Goal: Information Seeking & Learning: Compare options

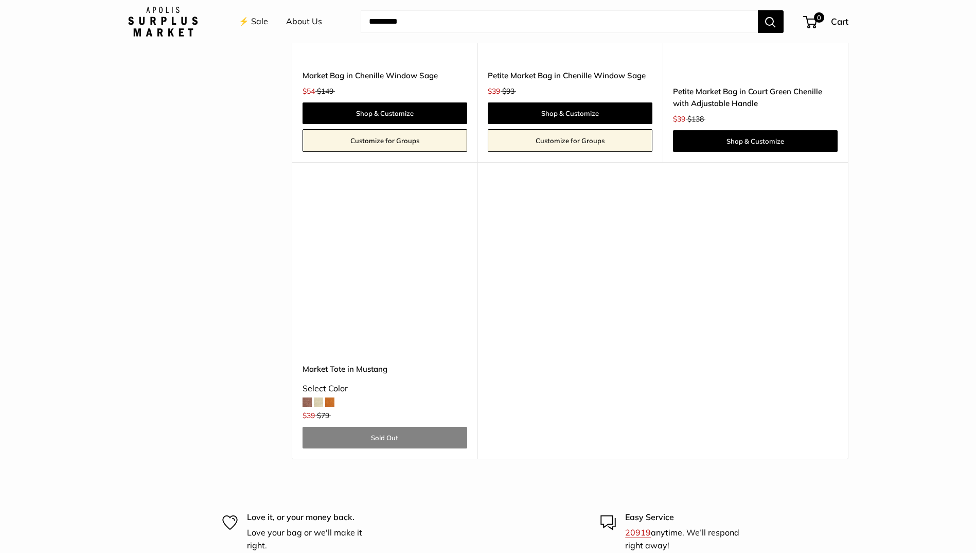
scroll to position [2521, 0]
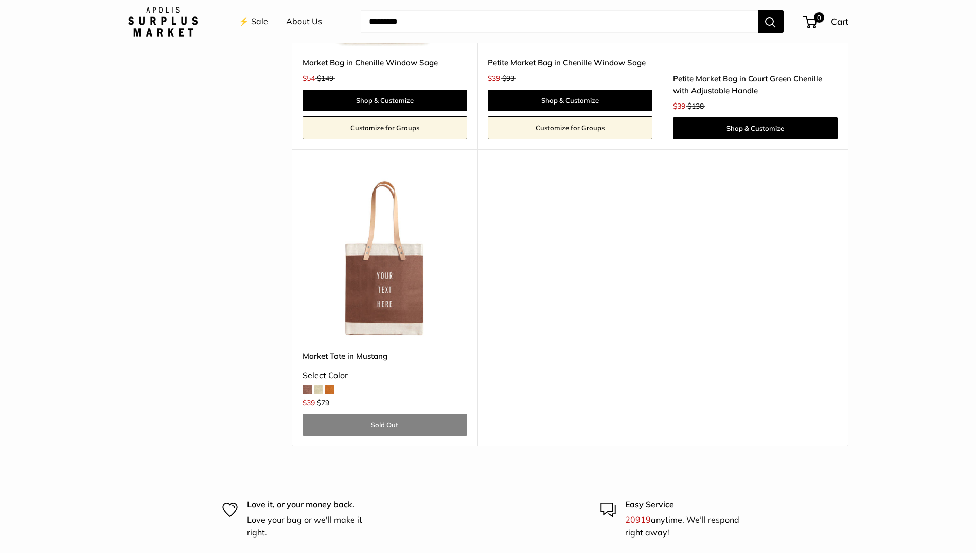
click at [306, 387] on span at bounding box center [306, 388] width 9 height 9
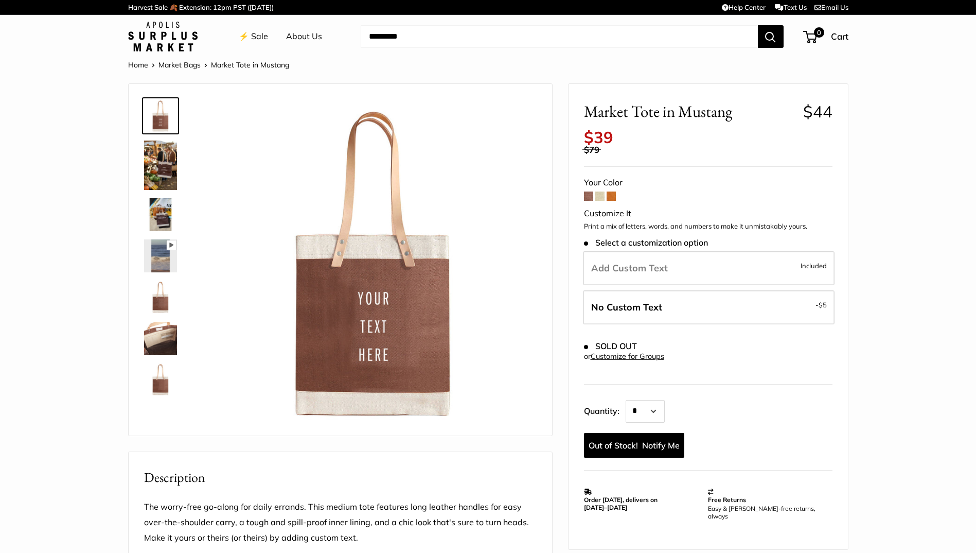
click at [601, 197] on span at bounding box center [599, 195] width 9 height 9
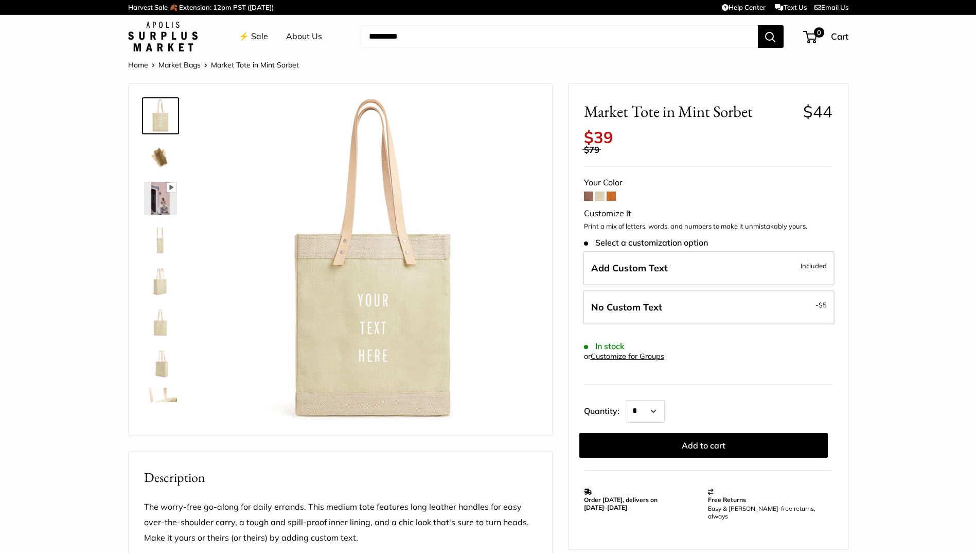
click at [610, 194] on span at bounding box center [611, 195] width 9 height 9
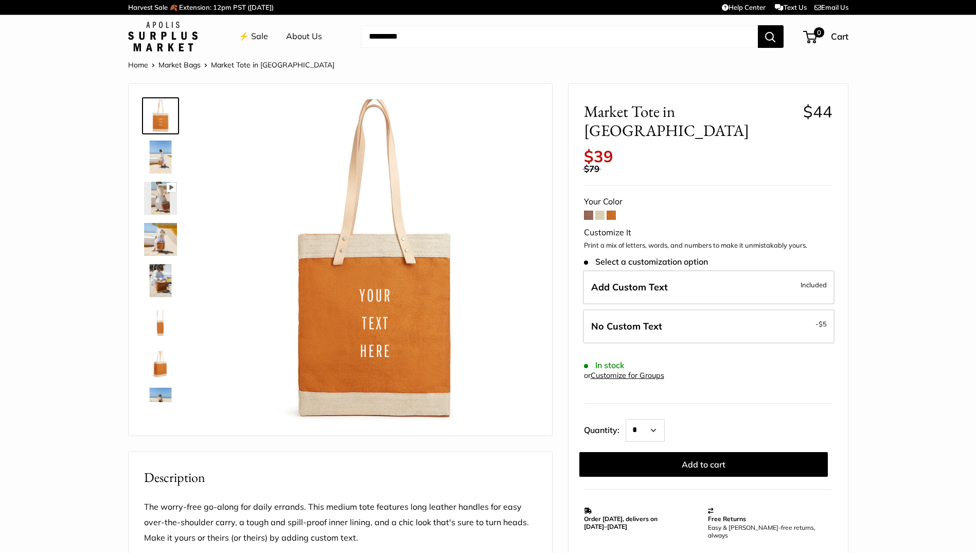
click at [589, 210] on span at bounding box center [588, 214] width 9 height 9
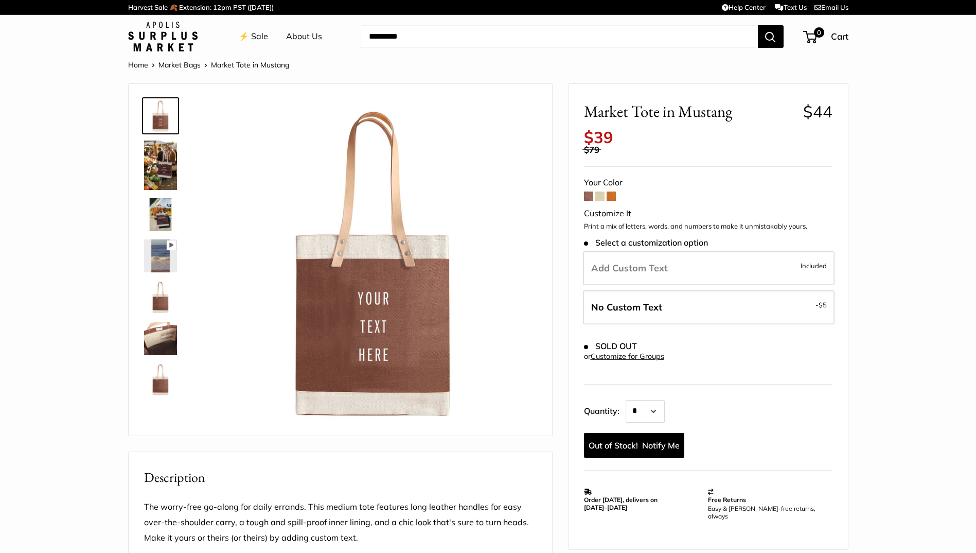
click at [589, 195] on span at bounding box center [588, 195] width 9 height 9
click at [603, 195] on span at bounding box center [599, 195] width 9 height 9
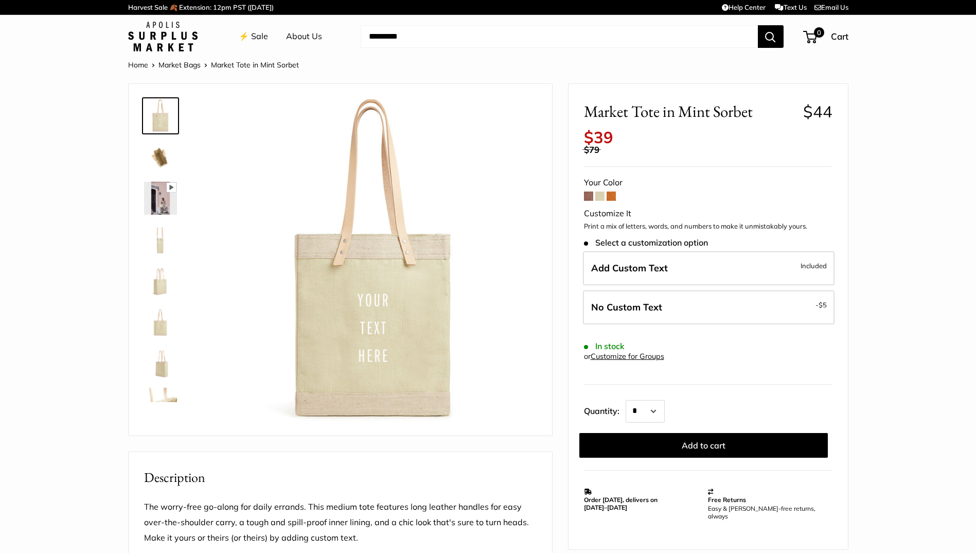
click at [608, 197] on span at bounding box center [611, 195] width 9 height 9
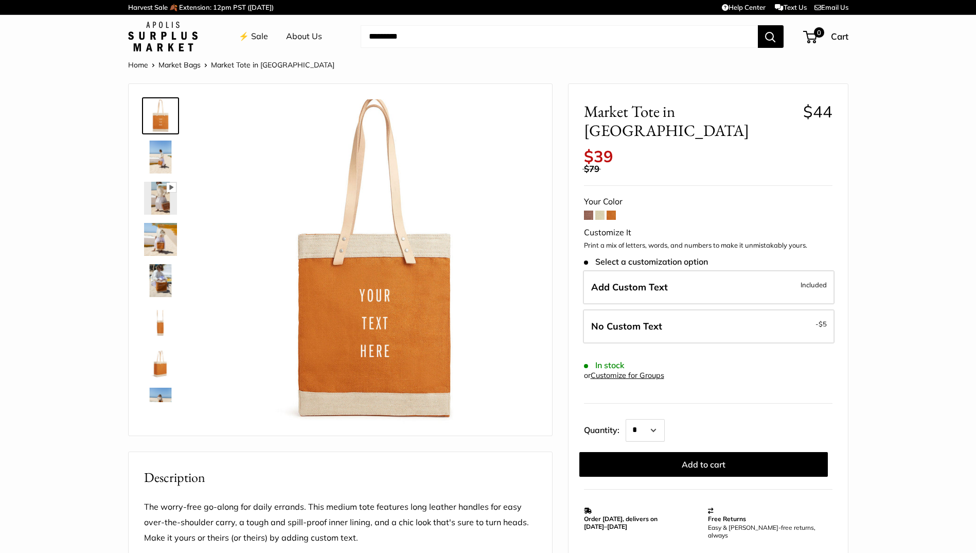
click at [589, 210] on span at bounding box center [588, 214] width 9 height 9
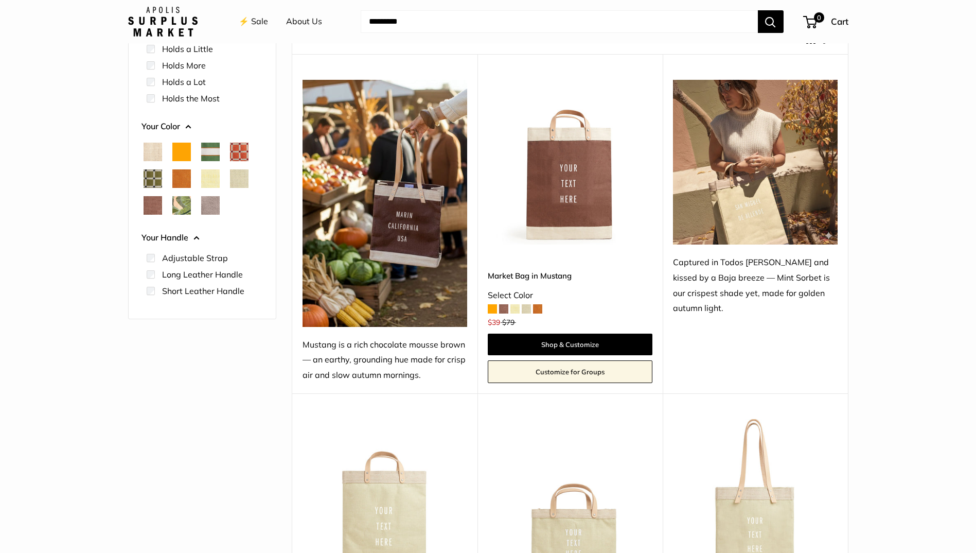
scroll to position [103, 0]
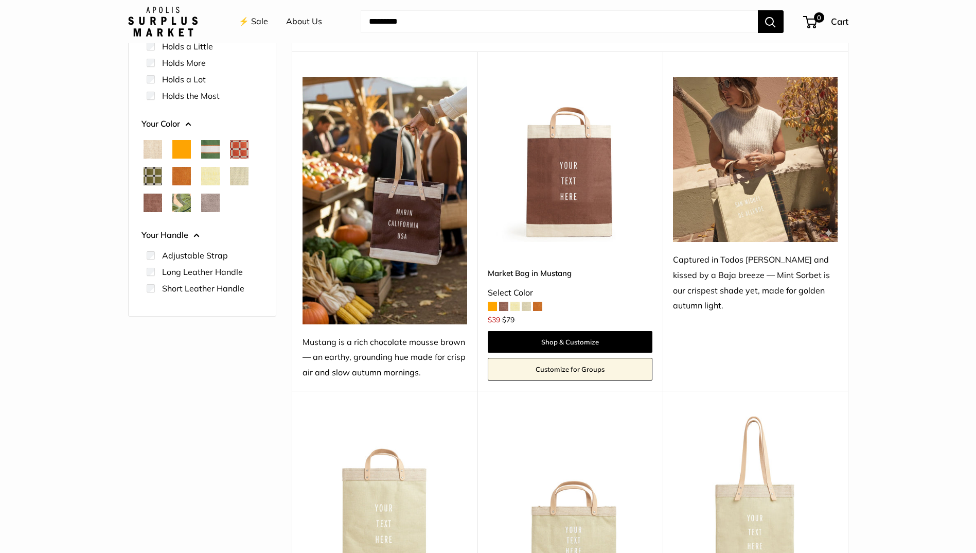
click at [0, 0] on img at bounding box center [0, 0] width 0 height 0
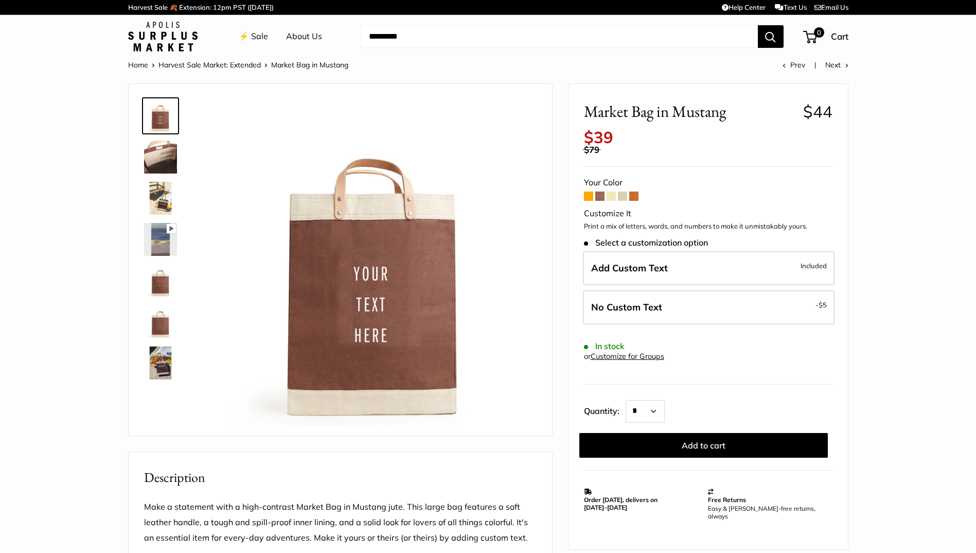
click at [590, 195] on span at bounding box center [588, 195] width 9 height 9
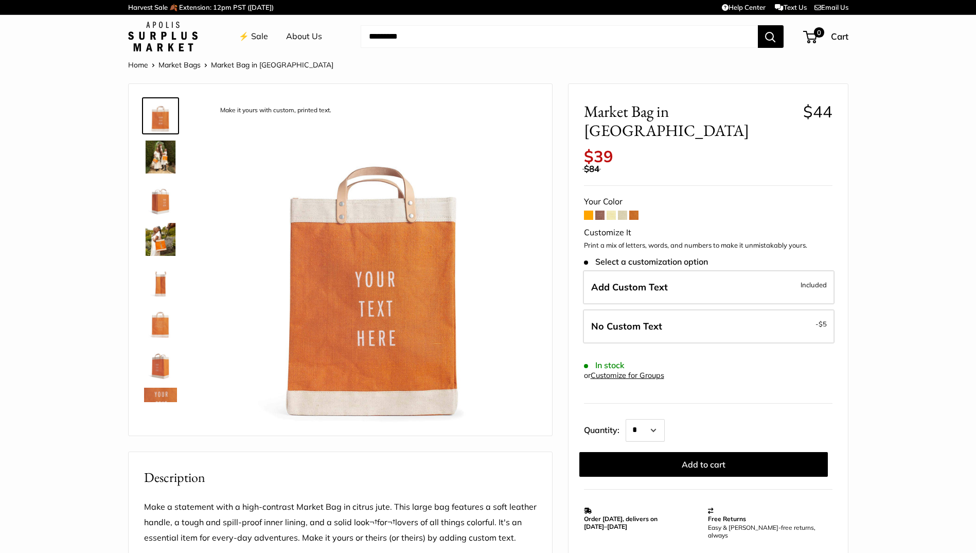
click at [598, 210] on span at bounding box center [599, 214] width 9 height 9
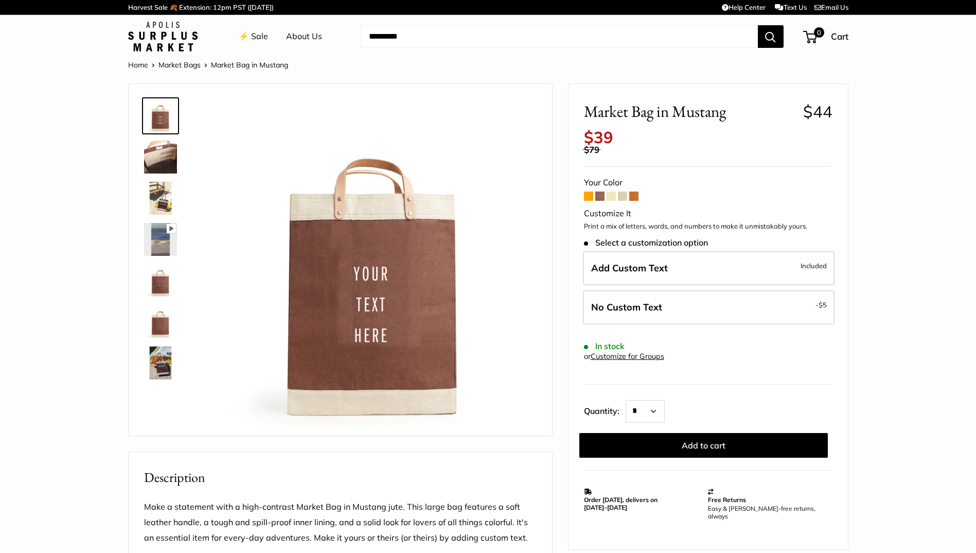
click at [610, 196] on span at bounding box center [611, 195] width 9 height 9
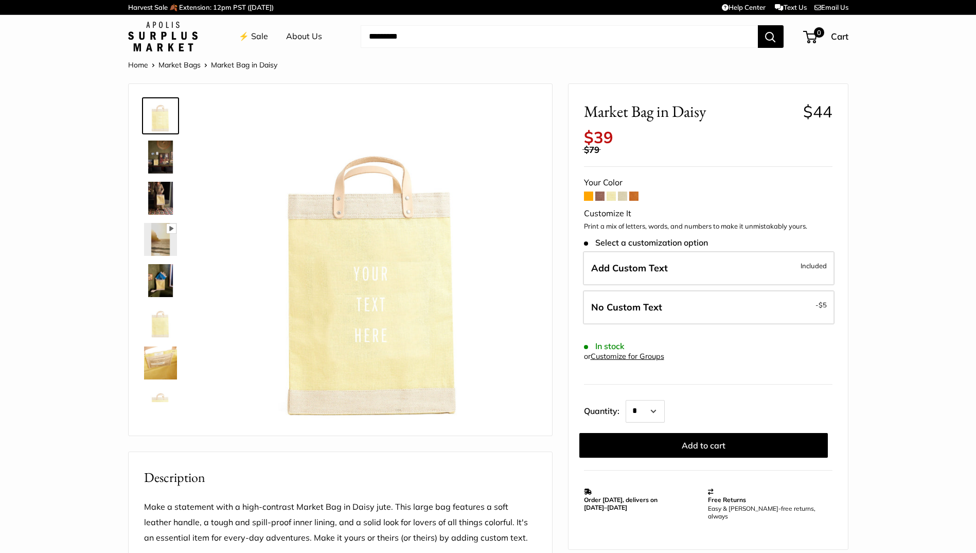
click at [624, 195] on span at bounding box center [622, 195] width 9 height 9
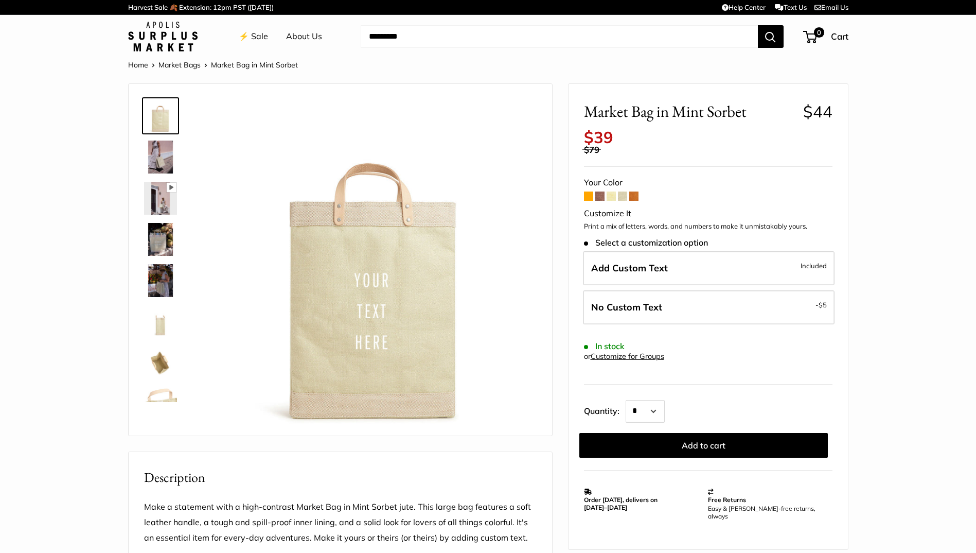
click at [634, 196] on span at bounding box center [633, 195] width 9 height 9
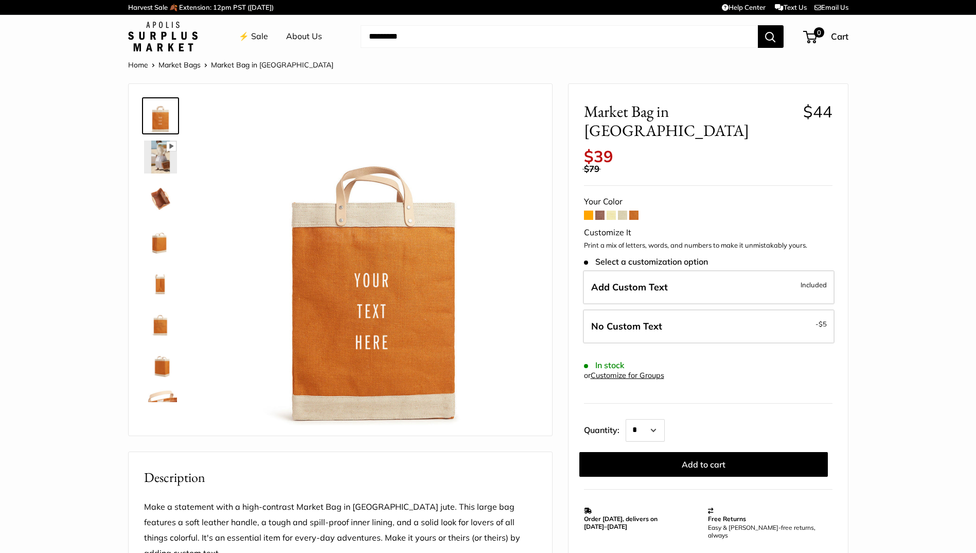
click at [160, 160] on img at bounding box center [160, 156] width 33 height 33
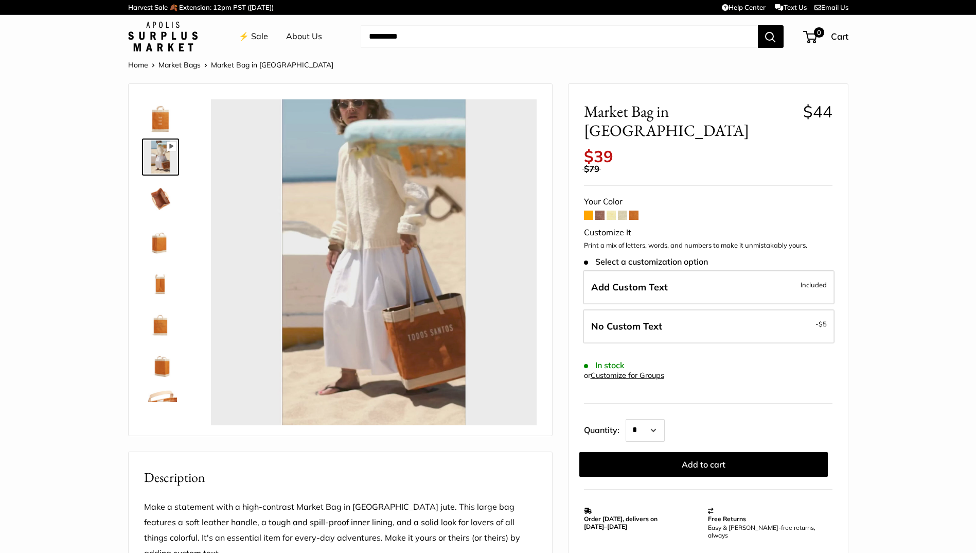
click at [158, 188] on img at bounding box center [160, 198] width 33 height 33
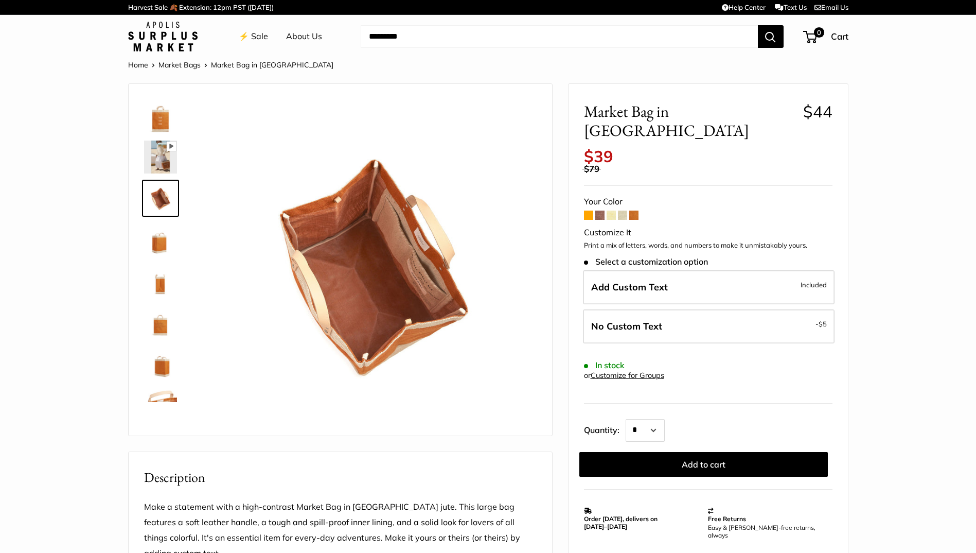
click at [161, 241] on img at bounding box center [160, 239] width 33 height 33
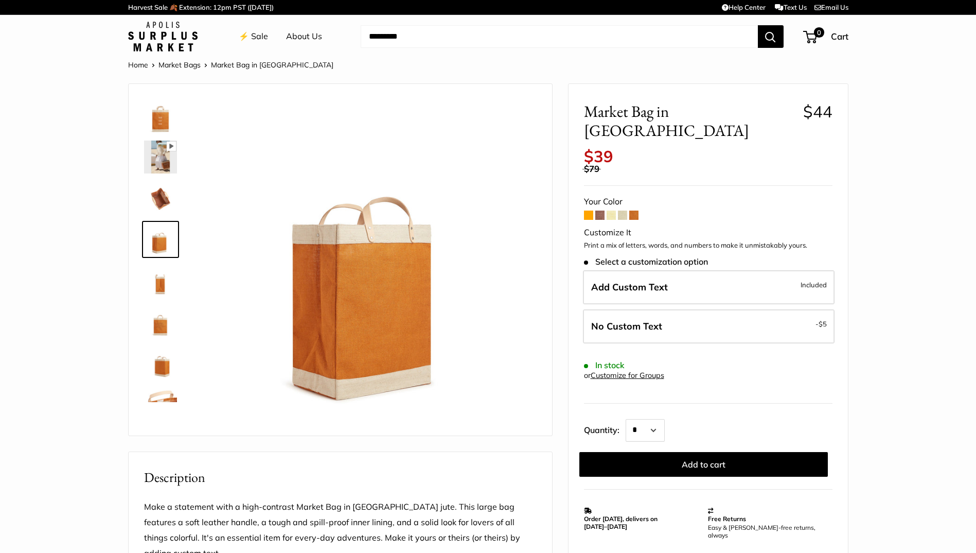
drag, startPoint x: 160, startPoint y: 268, endPoint x: 166, endPoint y: 280, distance: 13.8
click at [160, 267] on img at bounding box center [160, 280] width 33 height 33
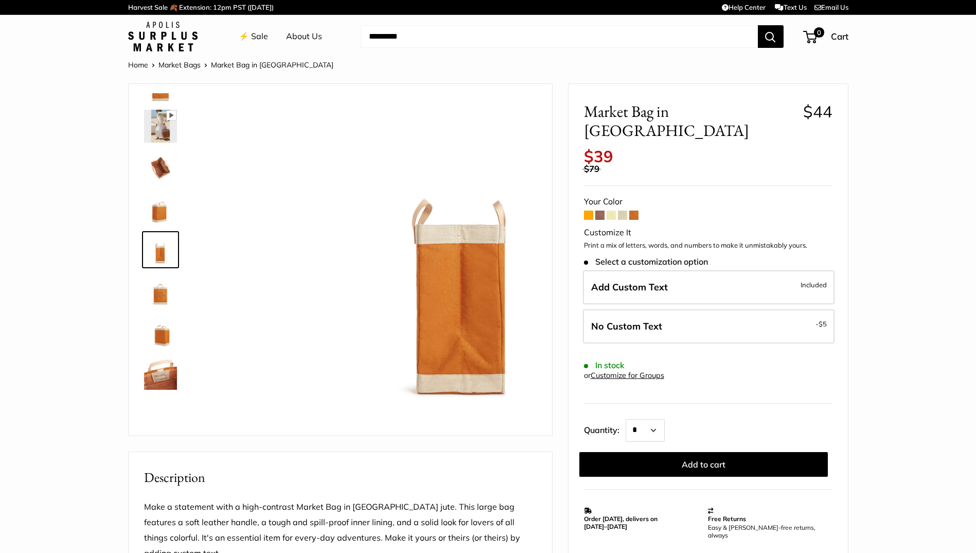
scroll to position [32, 0]
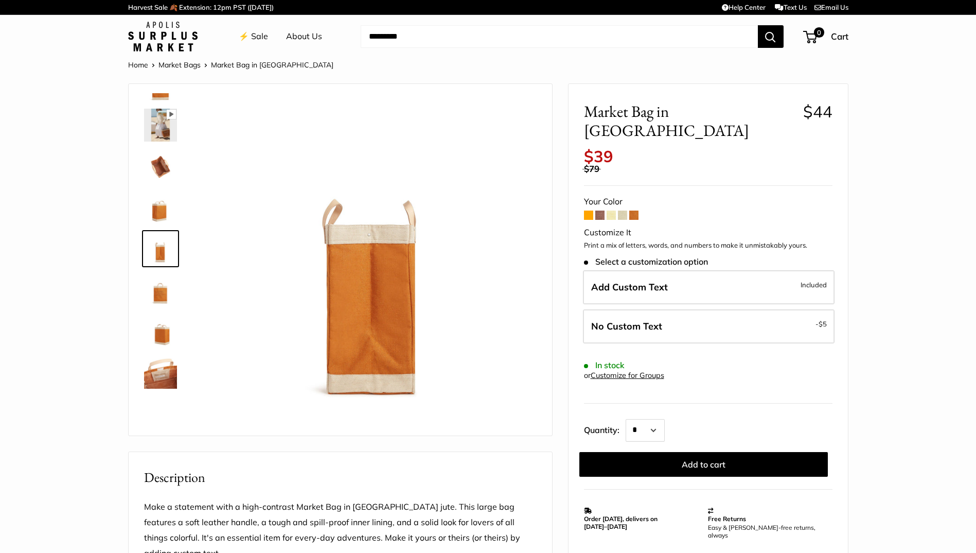
click at [160, 332] on img at bounding box center [160, 330] width 33 height 33
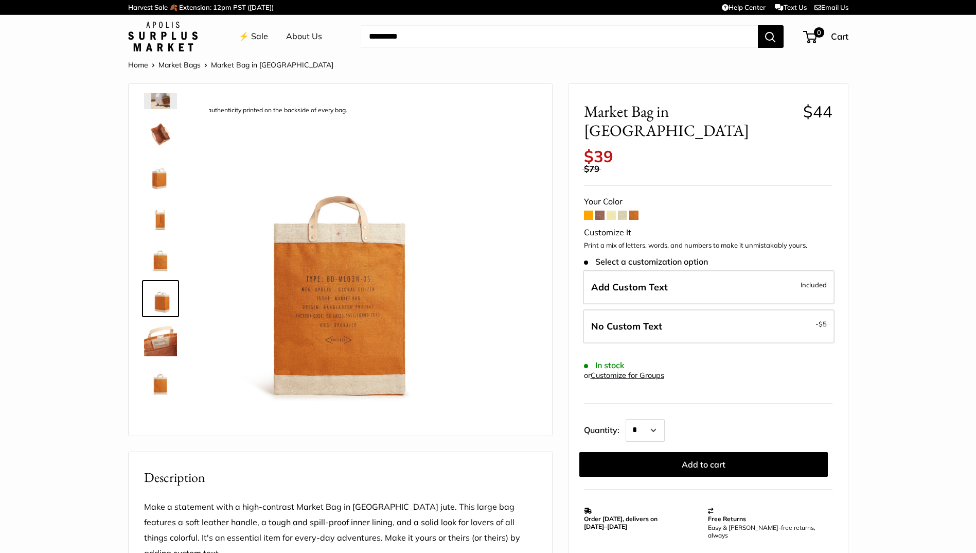
scroll to position [66, 0]
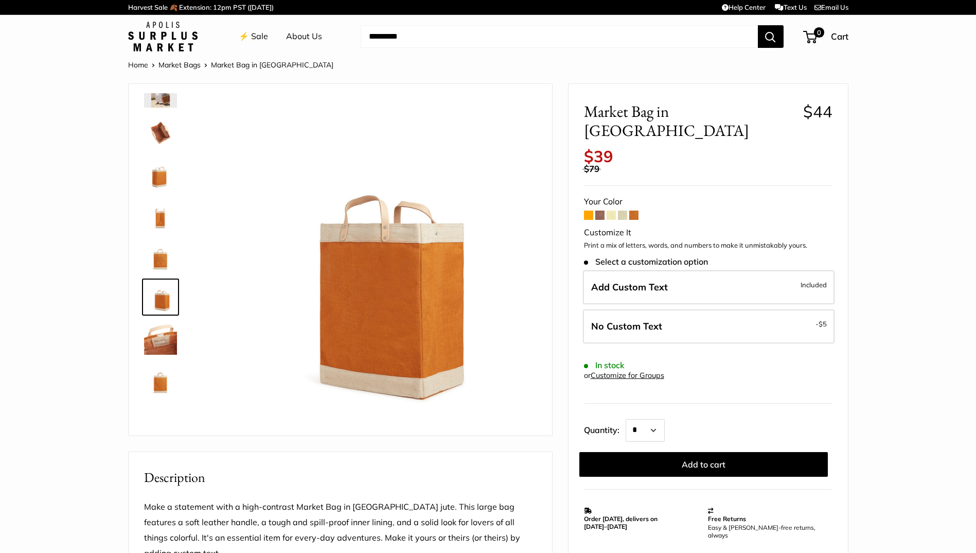
click at [170, 357] on link at bounding box center [160, 337] width 37 height 37
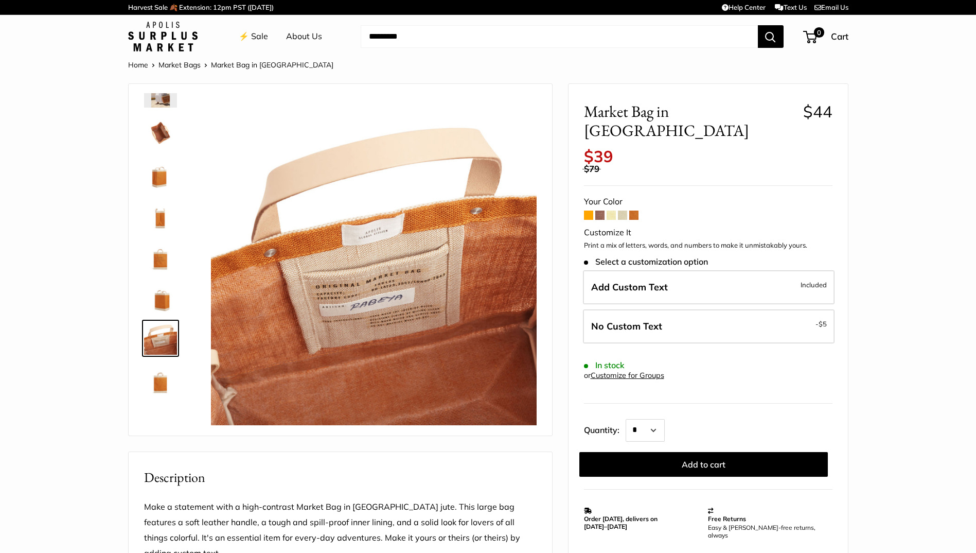
click at [158, 176] on img at bounding box center [160, 173] width 33 height 33
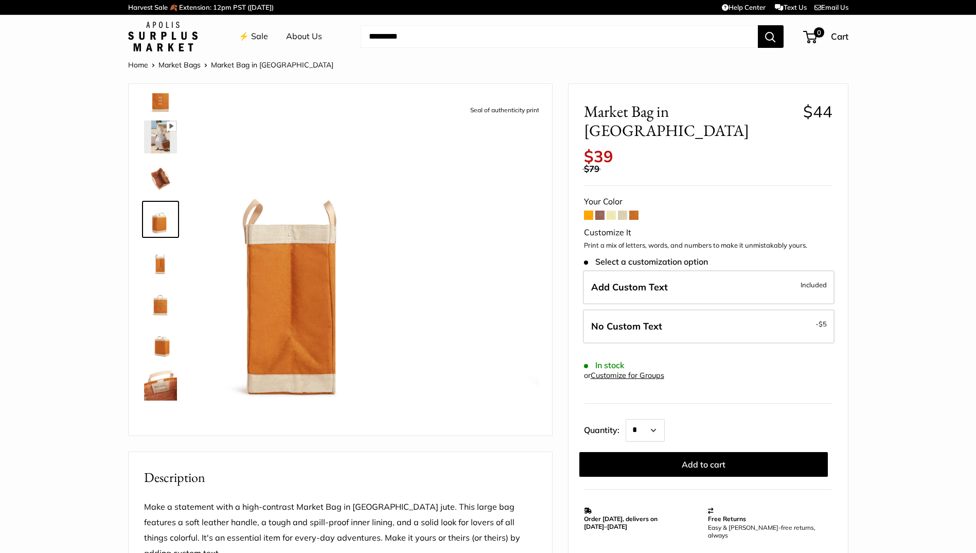
scroll to position [0, 0]
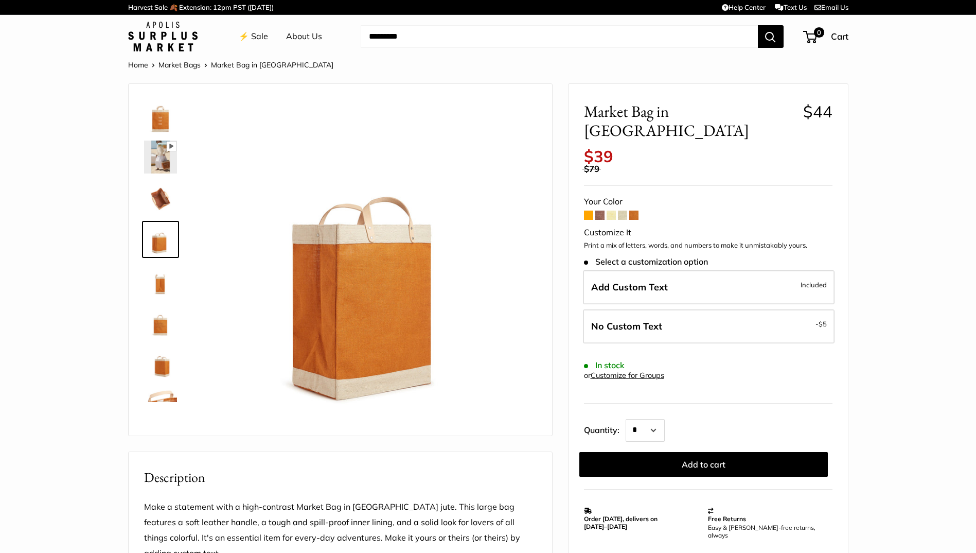
click at [157, 202] on img at bounding box center [160, 198] width 33 height 33
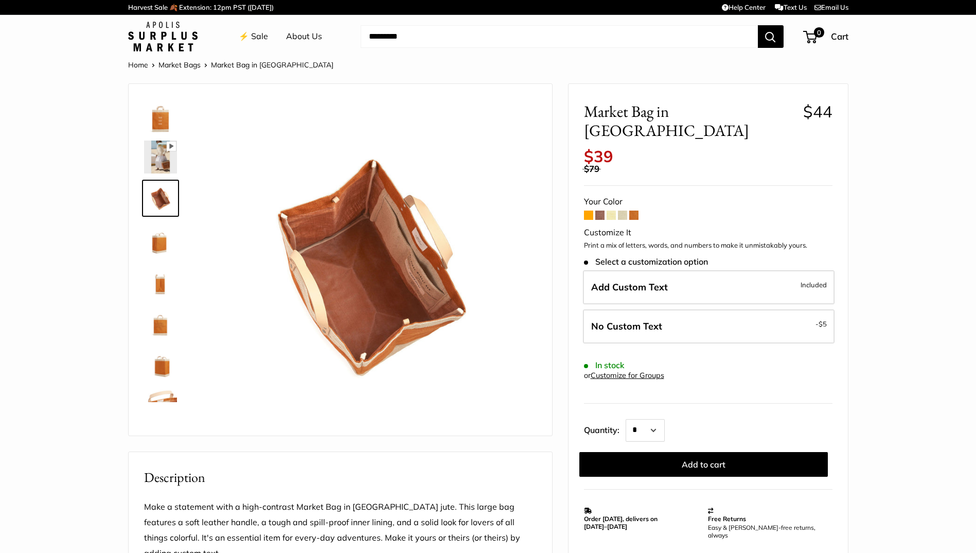
click at [148, 162] on img at bounding box center [160, 156] width 33 height 33
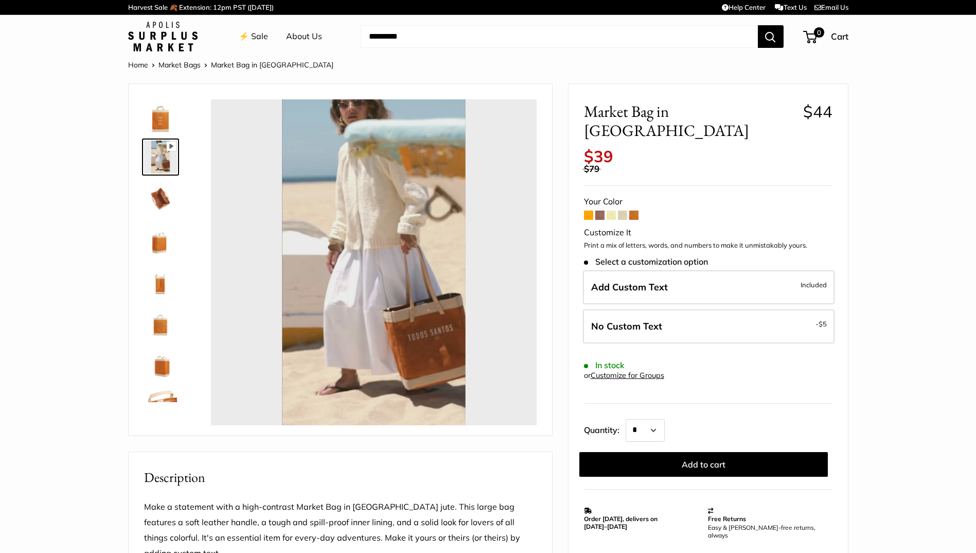
click at [172, 145] on icon at bounding box center [170, 145] width 9 height 9
type input "*"
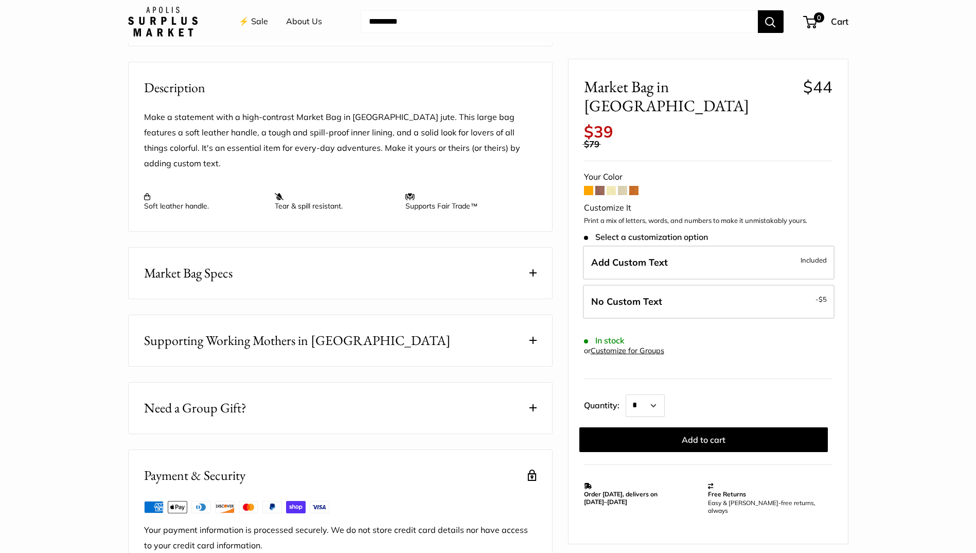
scroll to position [81, 0]
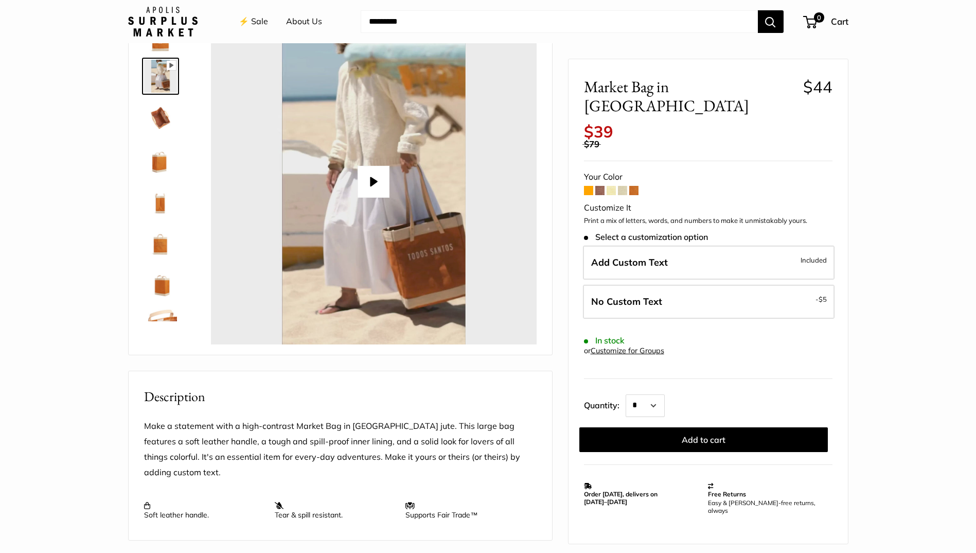
click at [258, 23] on link "⚡️ Sale" at bounding box center [253, 21] width 29 height 15
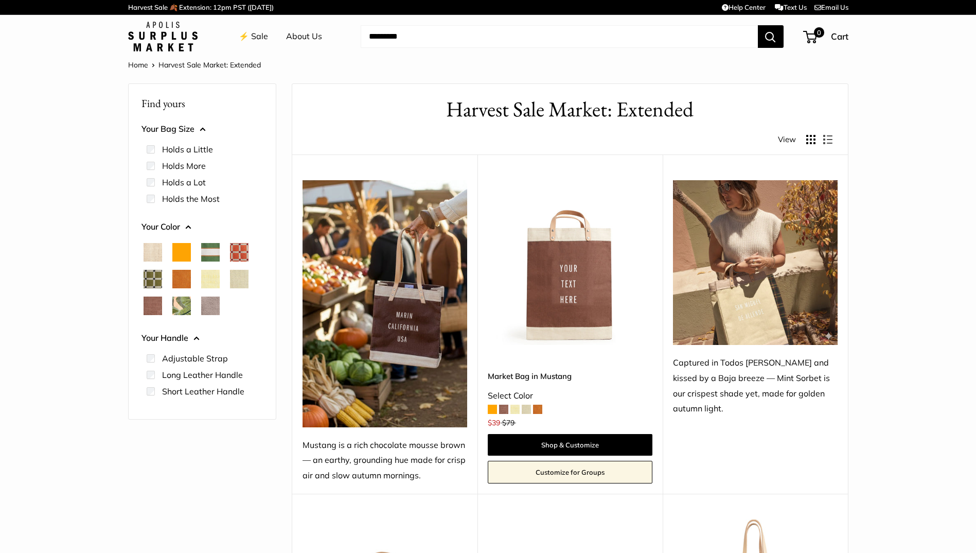
drag, startPoint x: 152, startPoint y: 245, endPoint x: 150, endPoint y: 252, distance: 7.2
click at [150, 253] on div at bounding box center [153, 252] width 19 height 19
click at [155, 250] on span "Natural" at bounding box center [153, 252] width 19 height 19
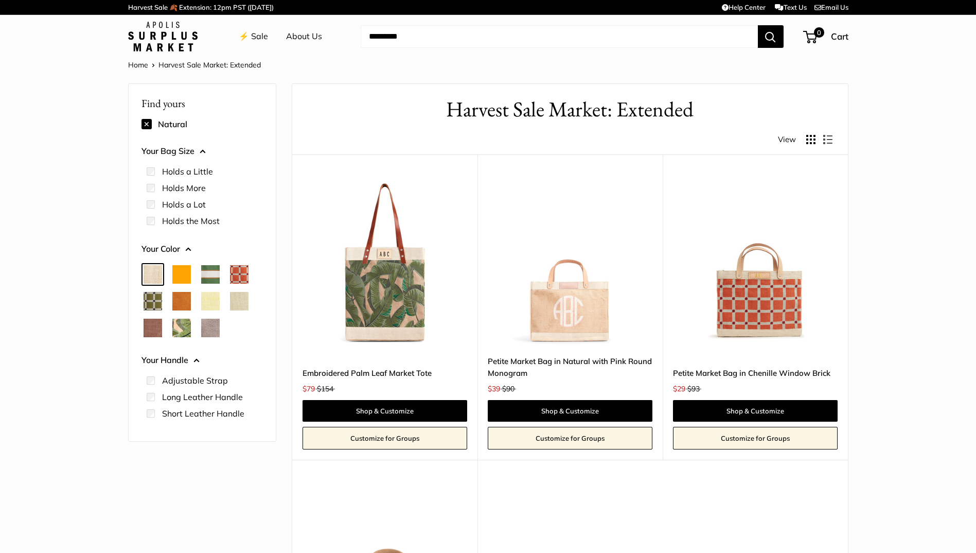
click at [181, 277] on span "Orange" at bounding box center [181, 274] width 19 height 19
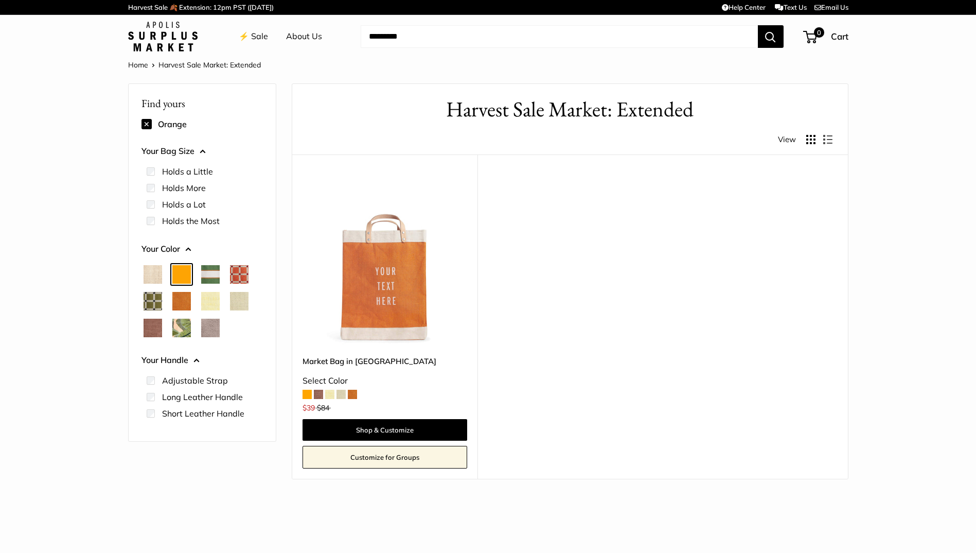
click at [157, 277] on span "Natural" at bounding box center [153, 274] width 19 height 19
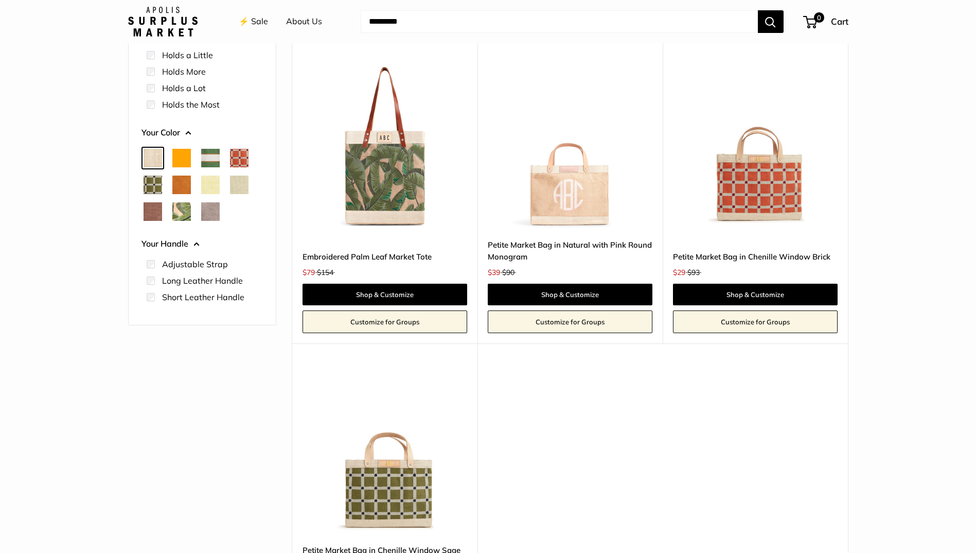
scroll to position [103, 0]
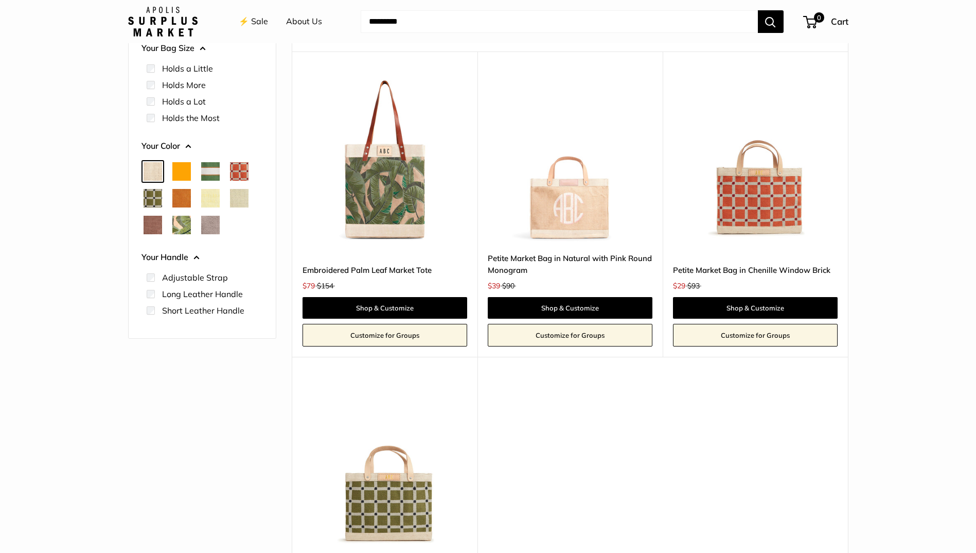
click at [213, 175] on span "Court Green" at bounding box center [210, 171] width 19 height 19
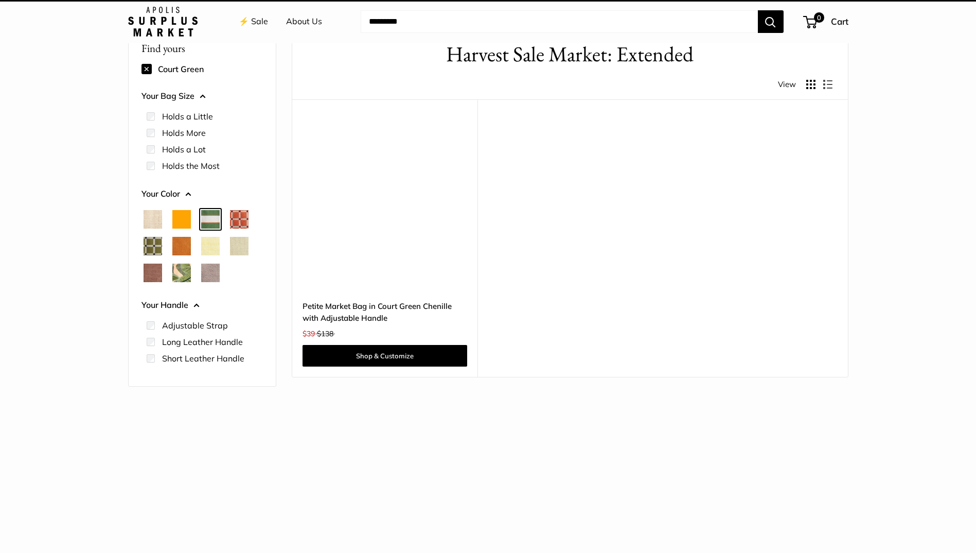
scroll to position [27, 0]
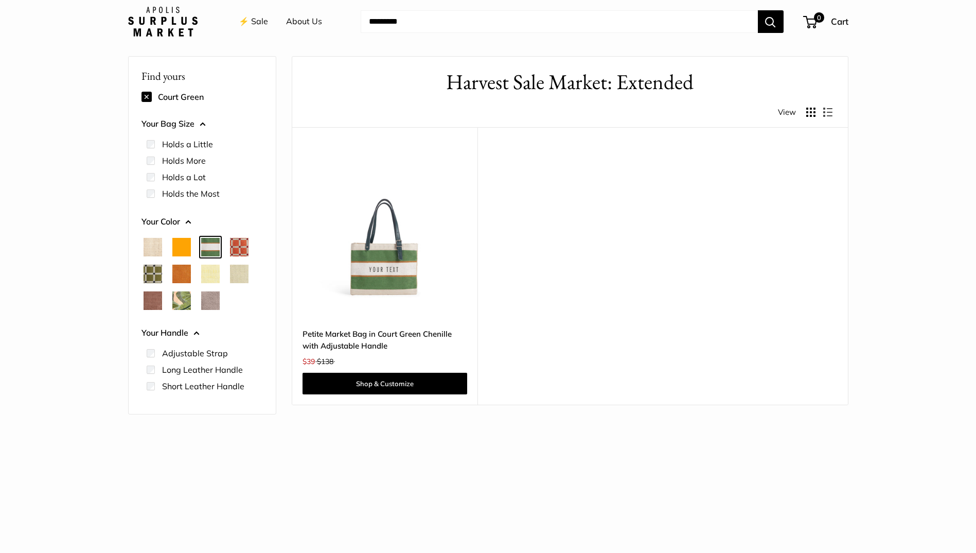
click at [236, 253] on span "Chenille Window Brick" at bounding box center [239, 247] width 19 height 19
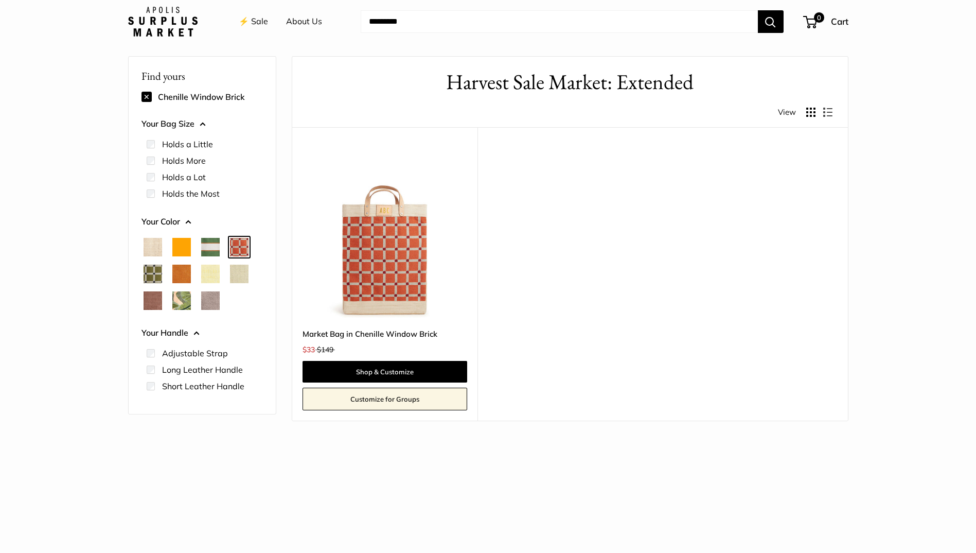
click at [150, 280] on span "Chenille Window Sage" at bounding box center [153, 273] width 19 height 19
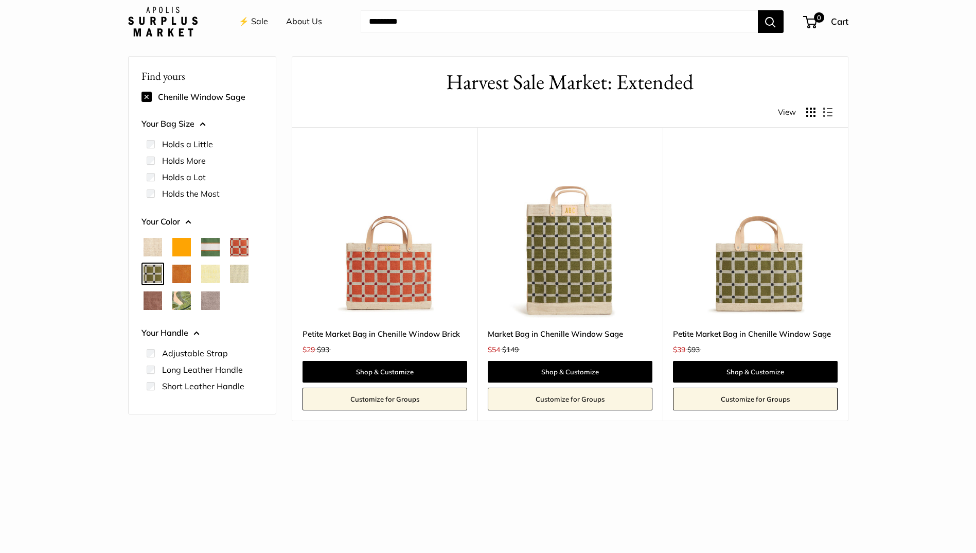
click at [181, 277] on span "Cognac" at bounding box center [181, 273] width 19 height 19
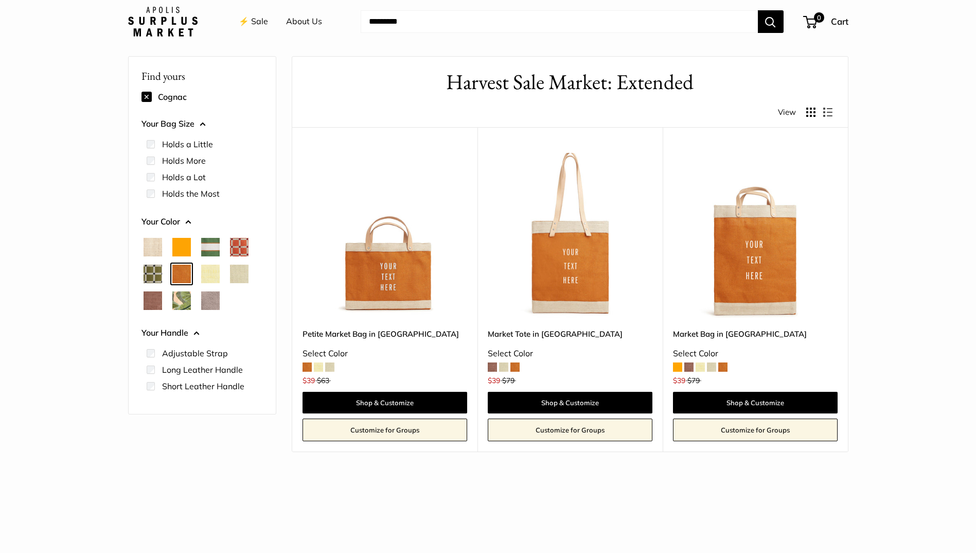
click at [211, 277] on span "Daisy" at bounding box center [210, 273] width 19 height 19
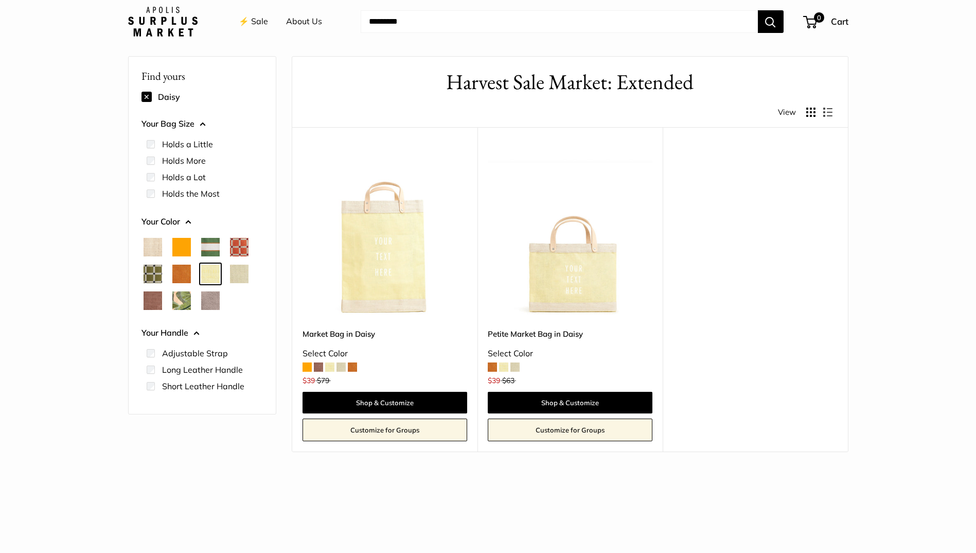
click at [239, 277] on span "Mint Sorbet" at bounding box center [239, 273] width 19 height 19
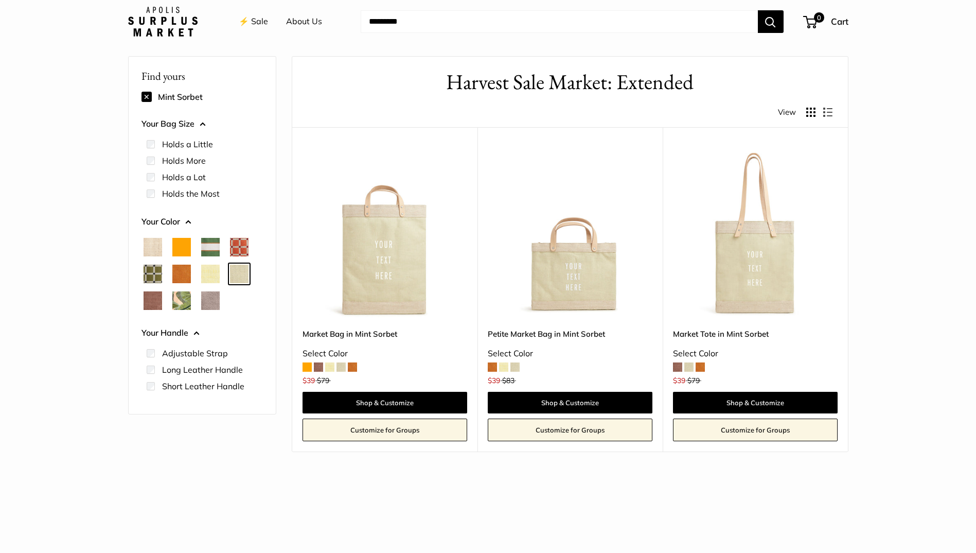
click at [162, 300] on span "Mustang" at bounding box center [153, 300] width 19 height 19
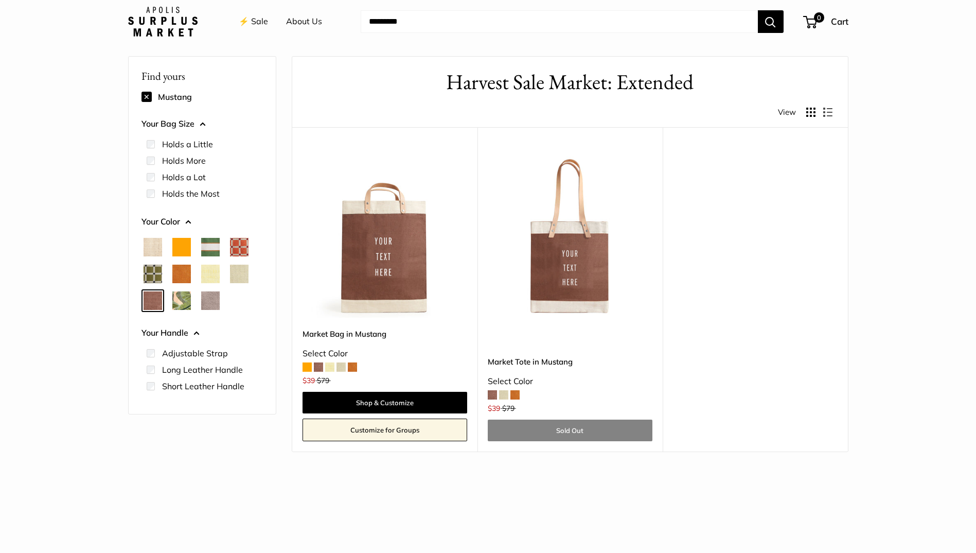
click at [516, 360] on link "Market Tote in Mustang" at bounding box center [570, 361] width 165 height 12
click at [184, 303] on span "Palm Leaf" at bounding box center [181, 300] width 19 height 19
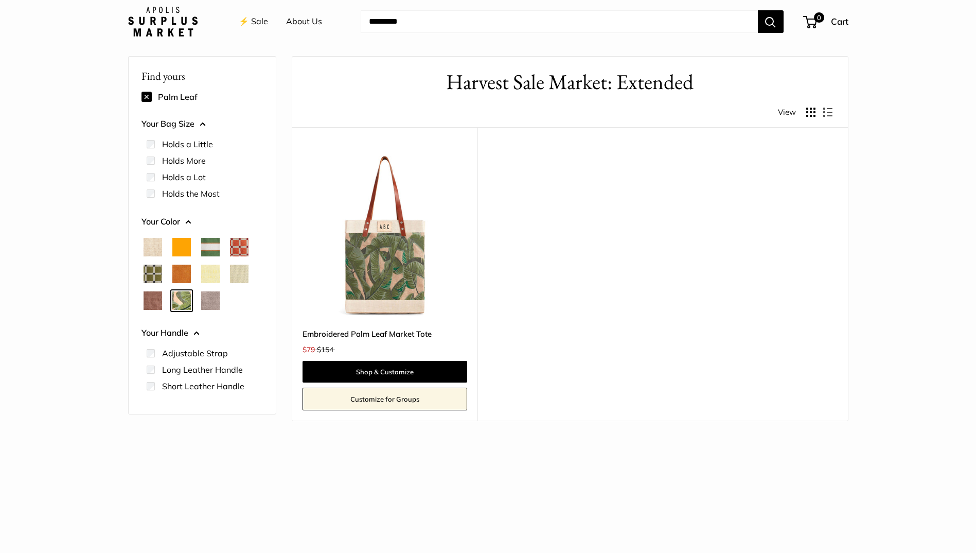
click at [213, 302] on span "Taupe" at bounding box center [210, 300] width 19 height 19
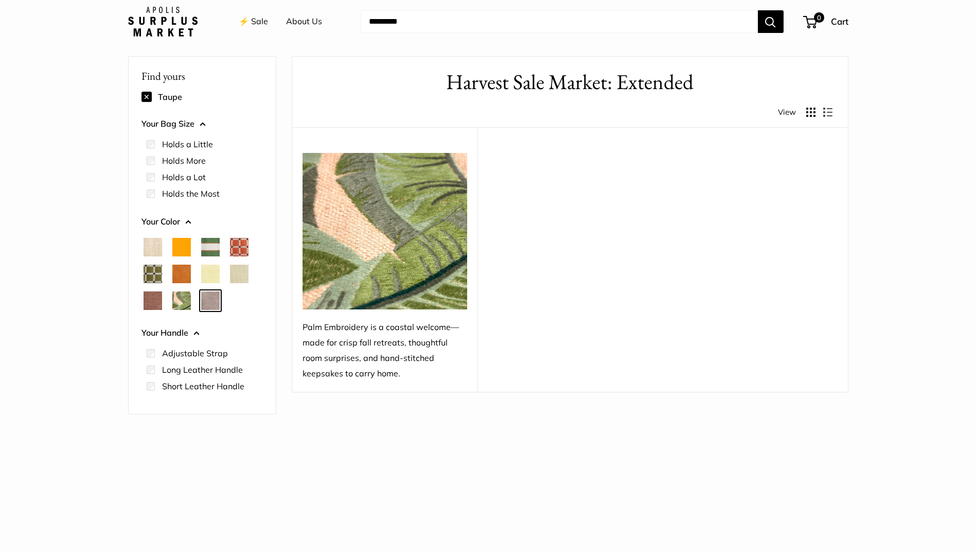
click at [213, 302] on span "Taupe" at bounding box center [210, 300] width 19 height 19
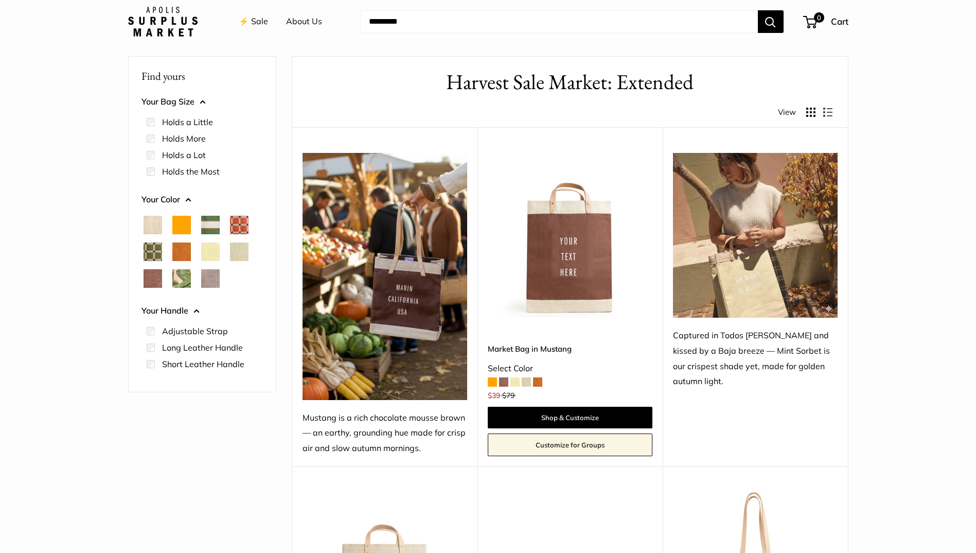
click at [212, 283] on span "Taupe" at bounding box center [210, 278] width 19 height 19
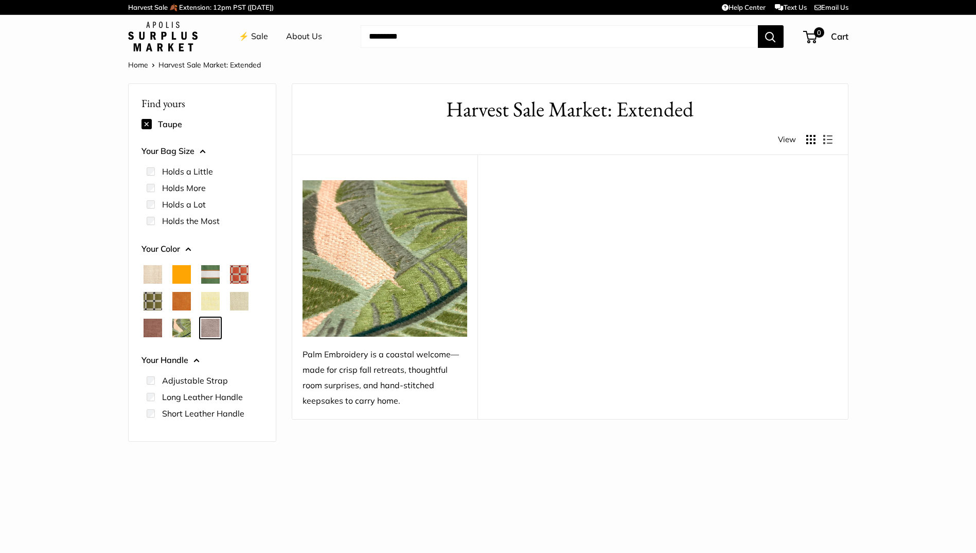
scroll to position [27, 0]
